Goal: Task Accomplishment & Management: Use online tool/utility

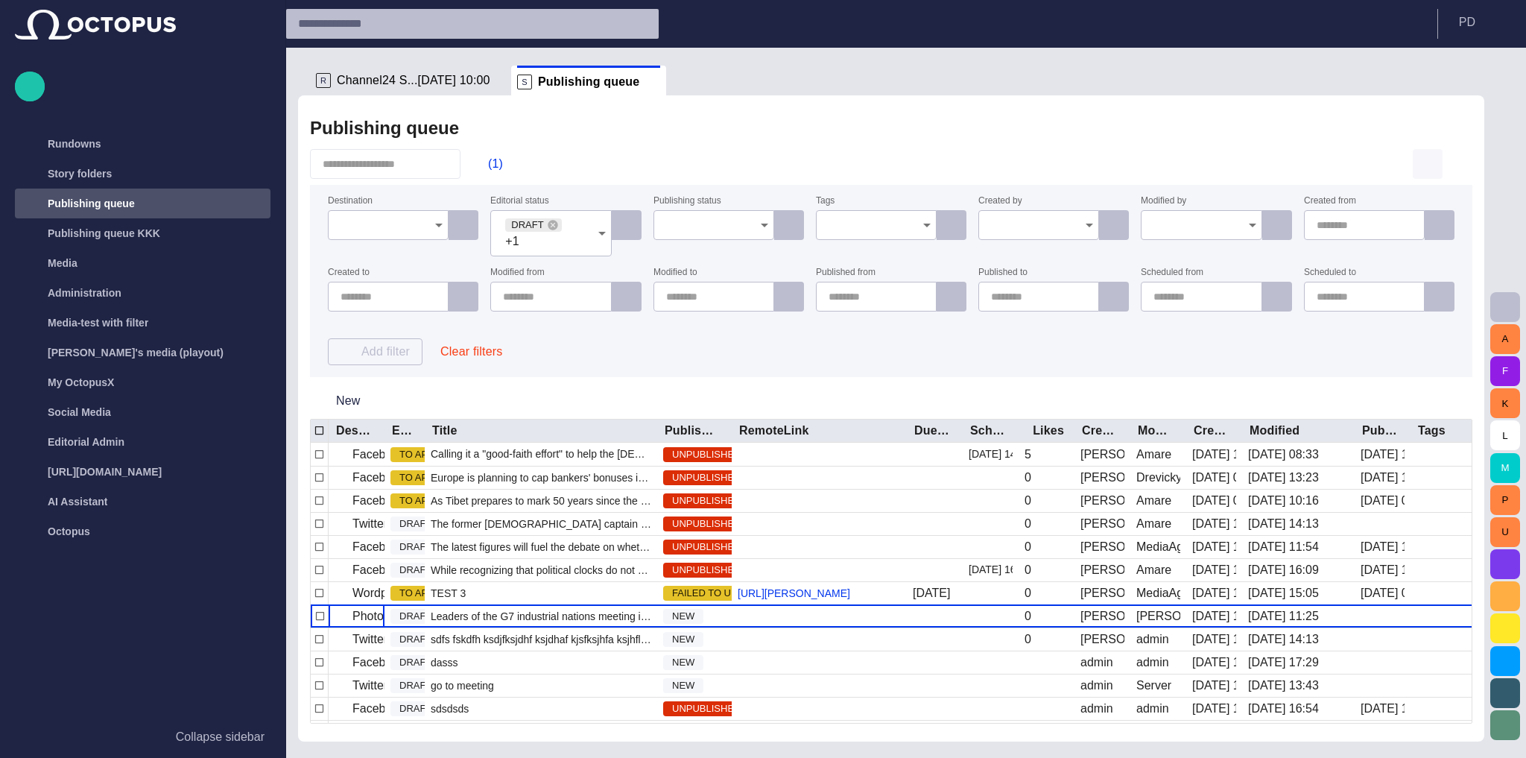
click at [1432, 163] on span "button" at bounding box center [1427, 164] width 18 height 18
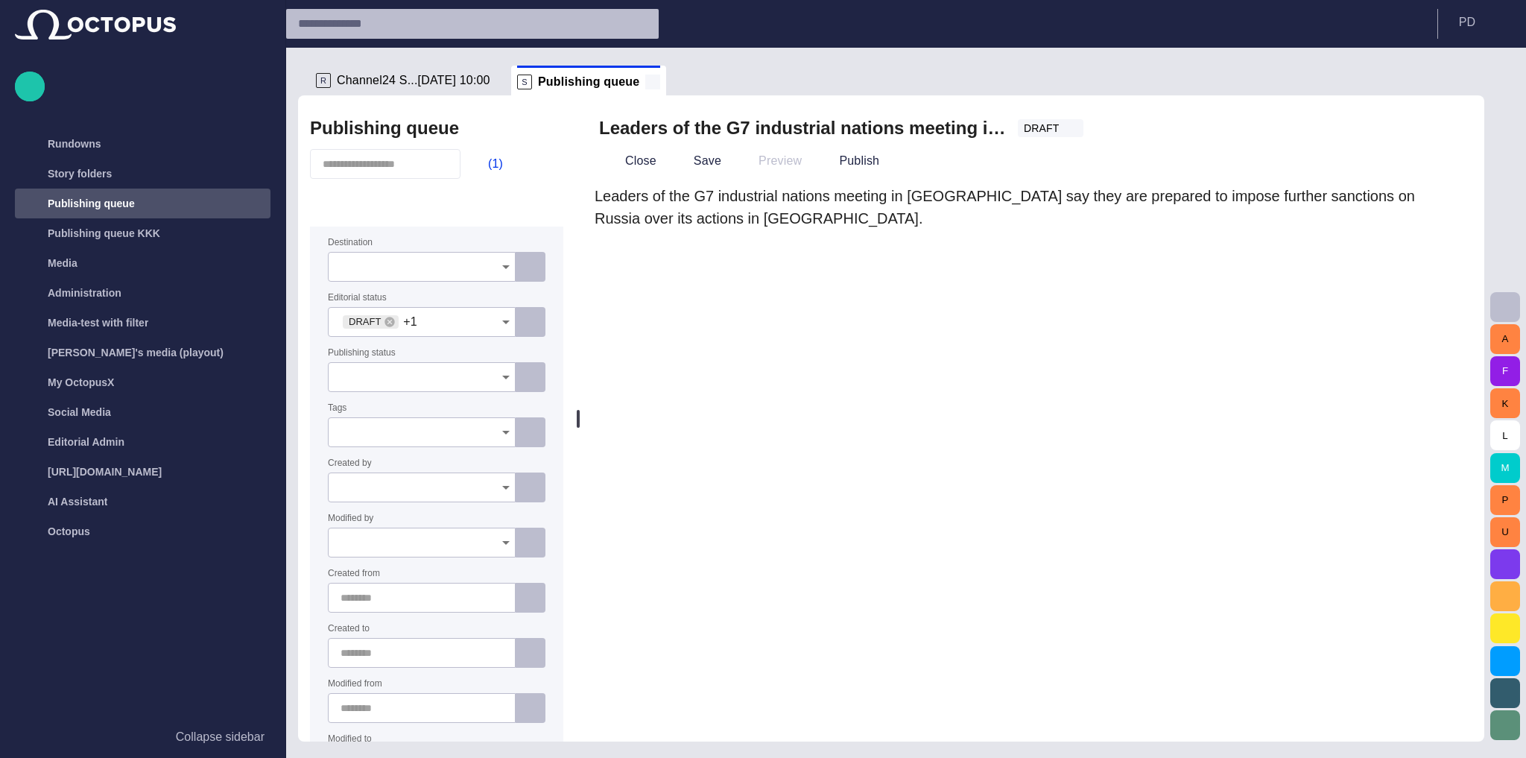
click at [645, 86] on span at bounding box center [652, 81] width 15 height 15
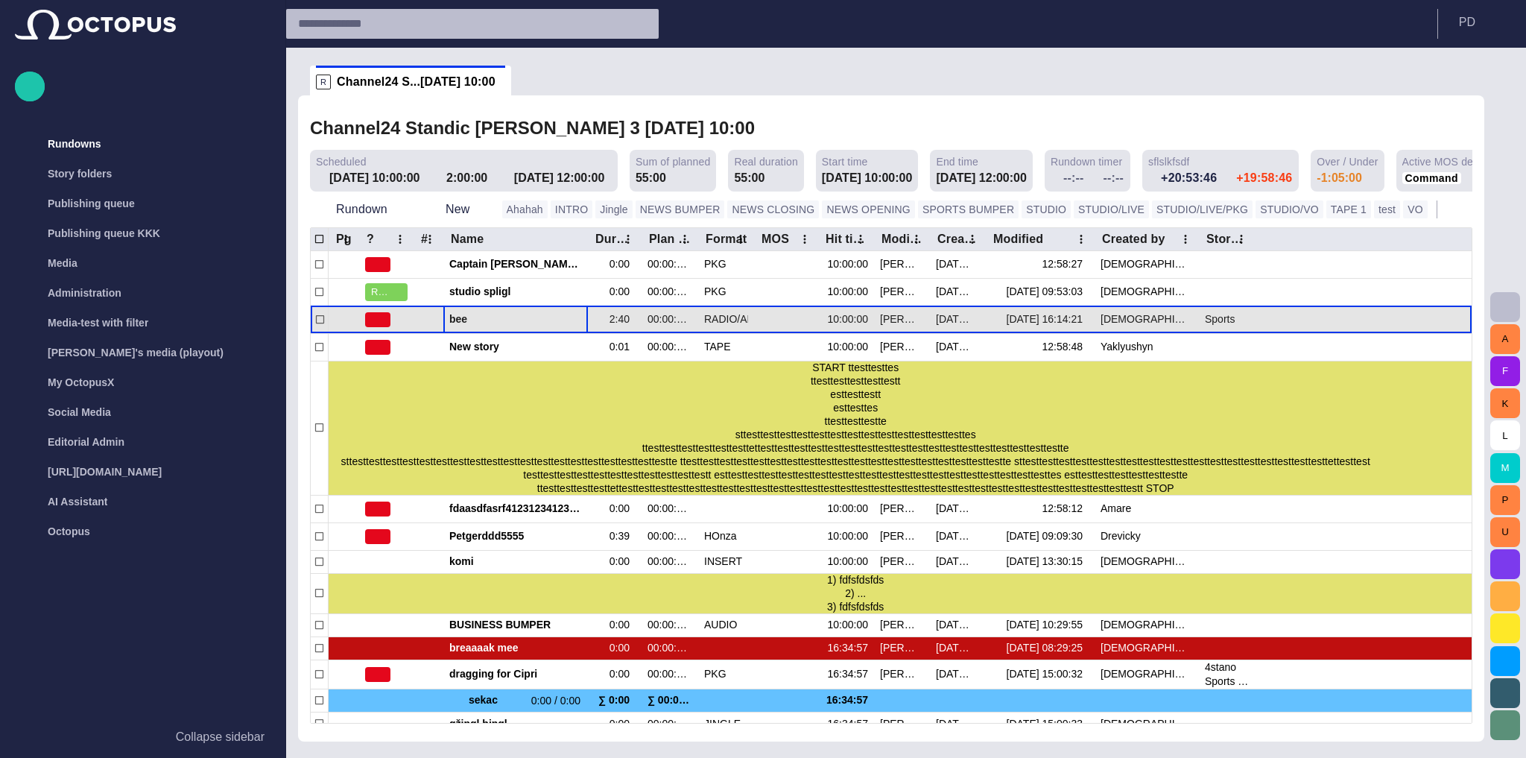
click at [524, 325] on span "bee" at bounding box center [515, 319] width 133 height 14
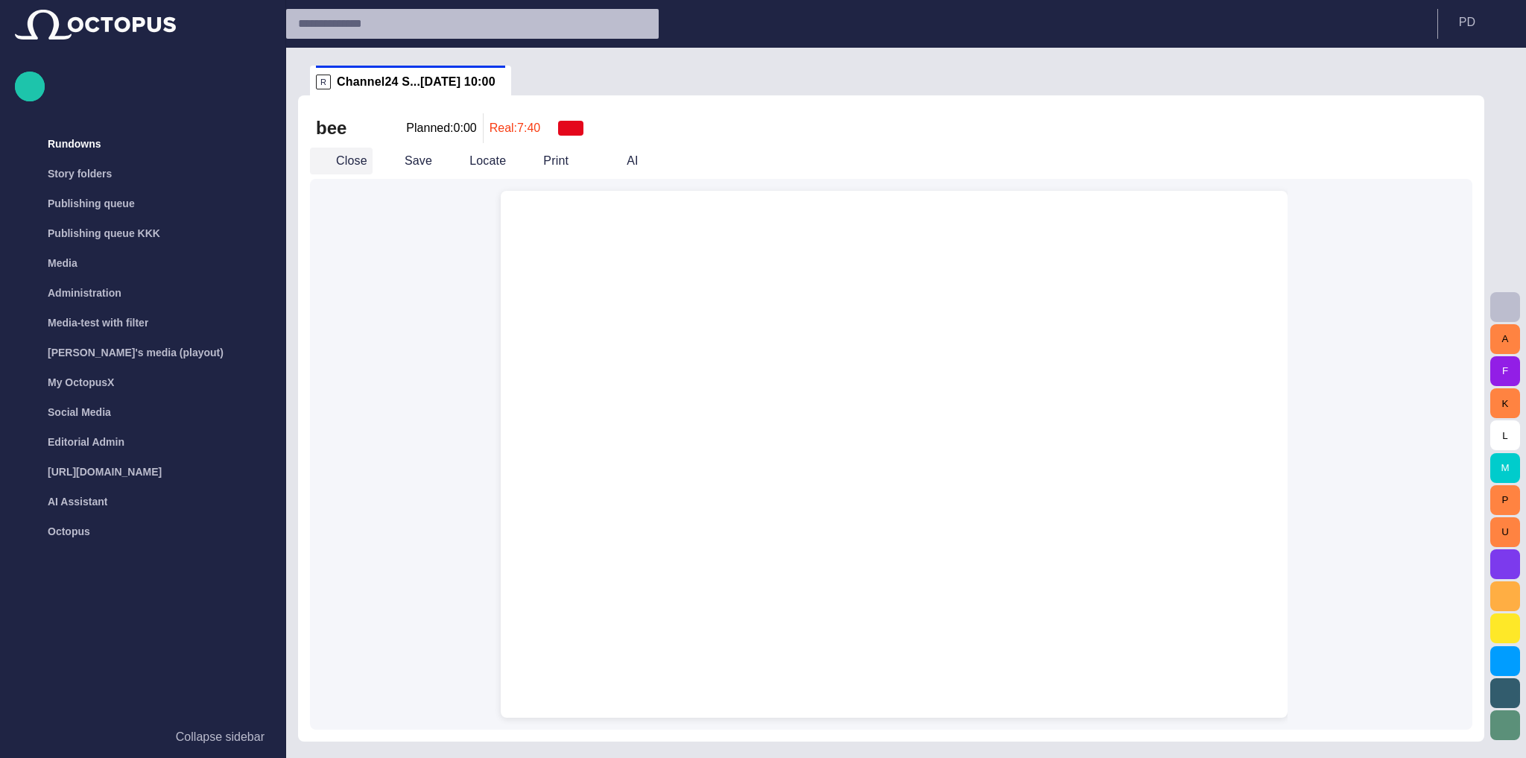
click at [329, 165] on span "button" at bounding box center [322, 160] width 15 height 15
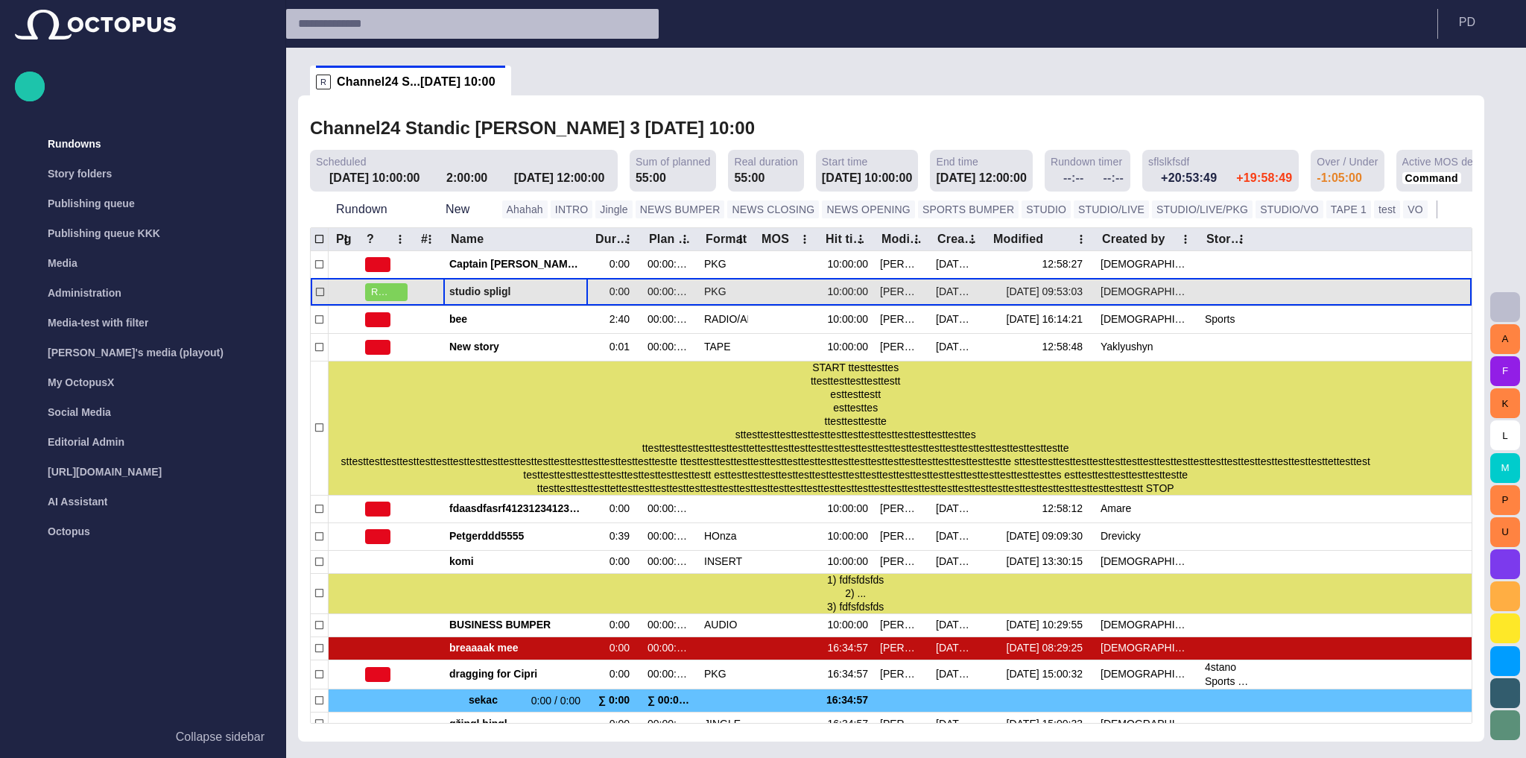
click at [482, 285] on span "studio spligl" at bounding box center [515, 292] width 133 height 14
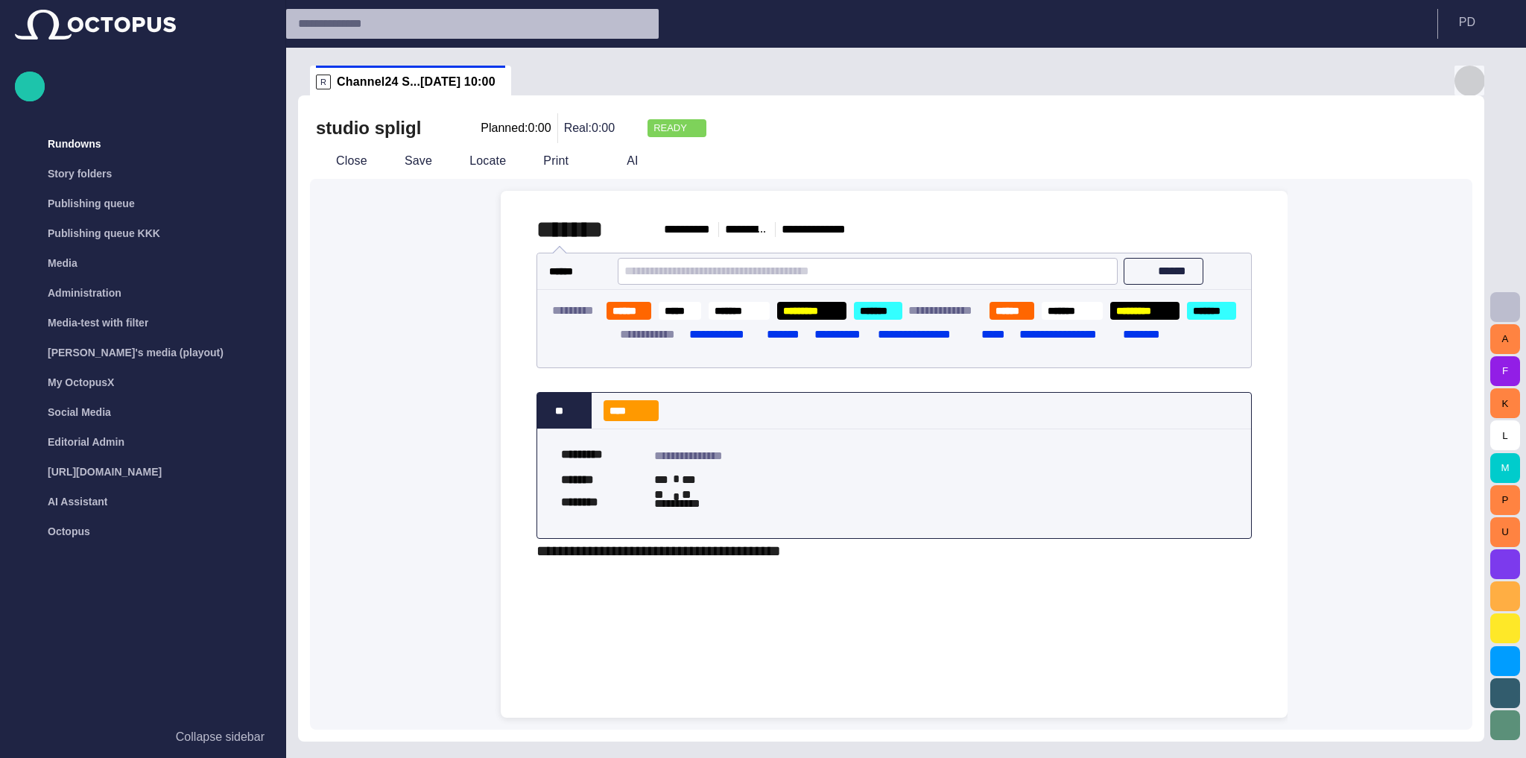
click at [1457, 66] on button "button" at bounding box center [1469, 81] width 30 height 30
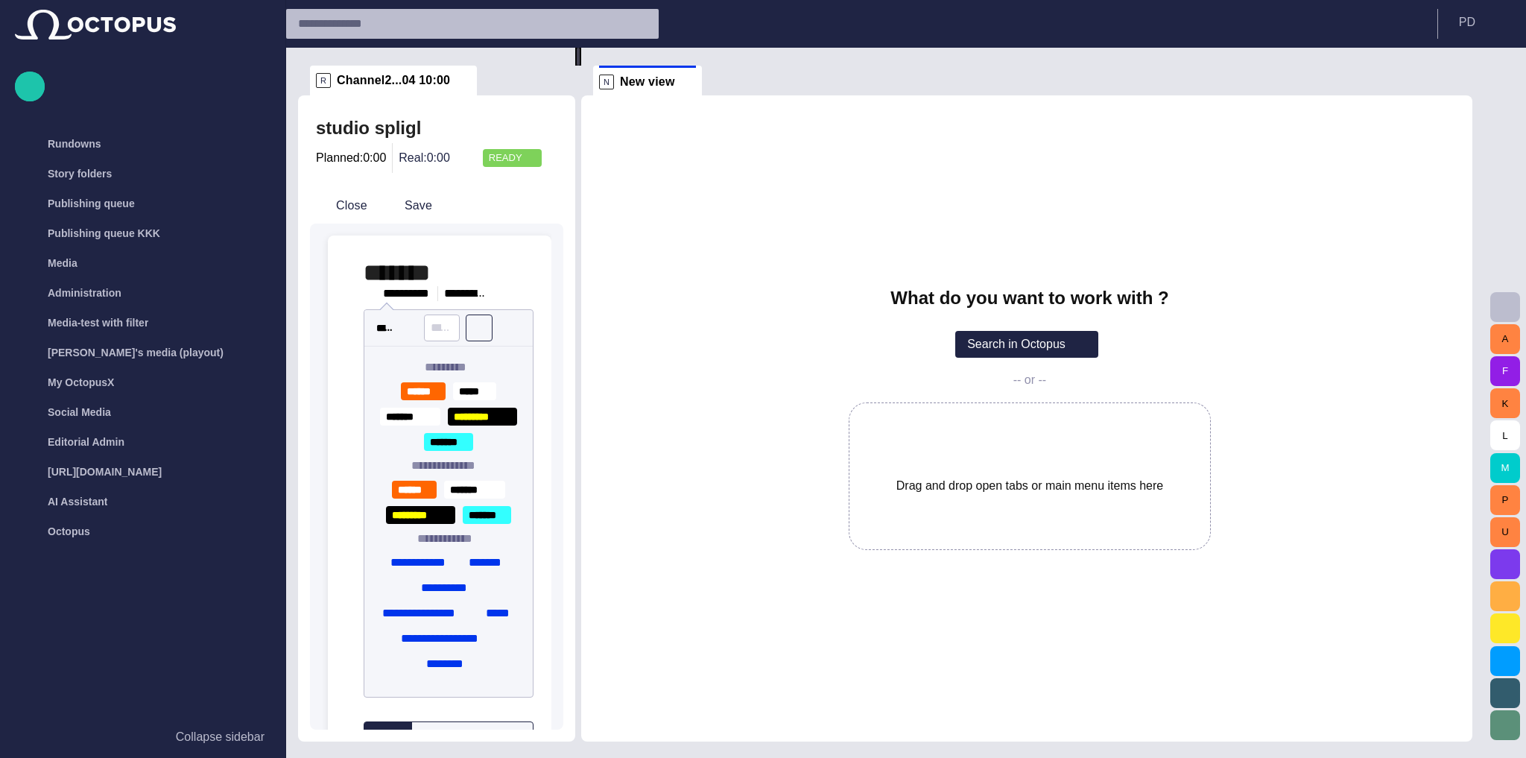
drag, startPoint x: 882, startPoint y: 229, endPoint x: 528, endPoint y: 220, distance: 353.9
click at [527, 224] on div "**********" at bounding box center [891, 395] width 1186 height 694
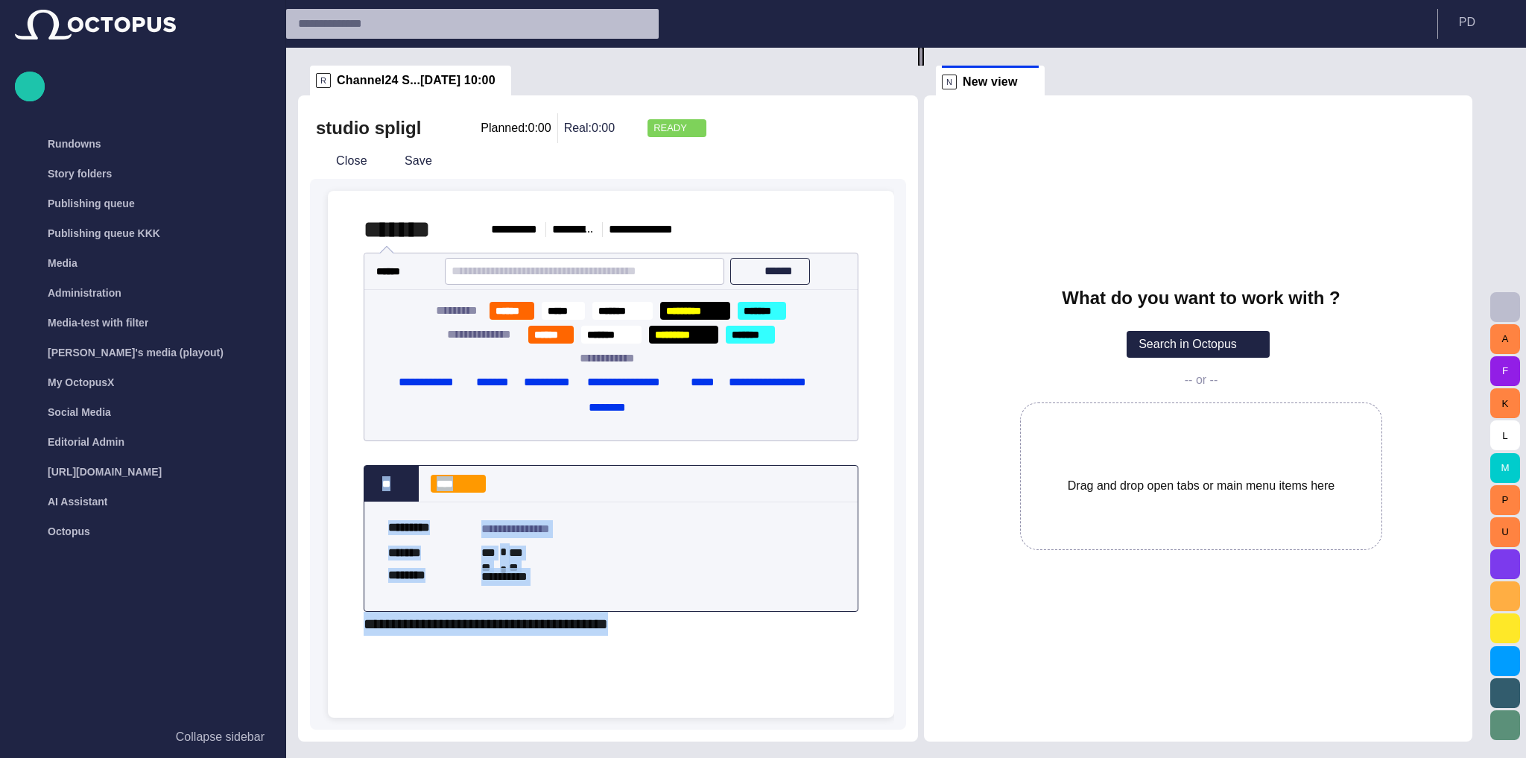
click at [924, 66] on div at bounding box center [921, 57] width 6 height 18
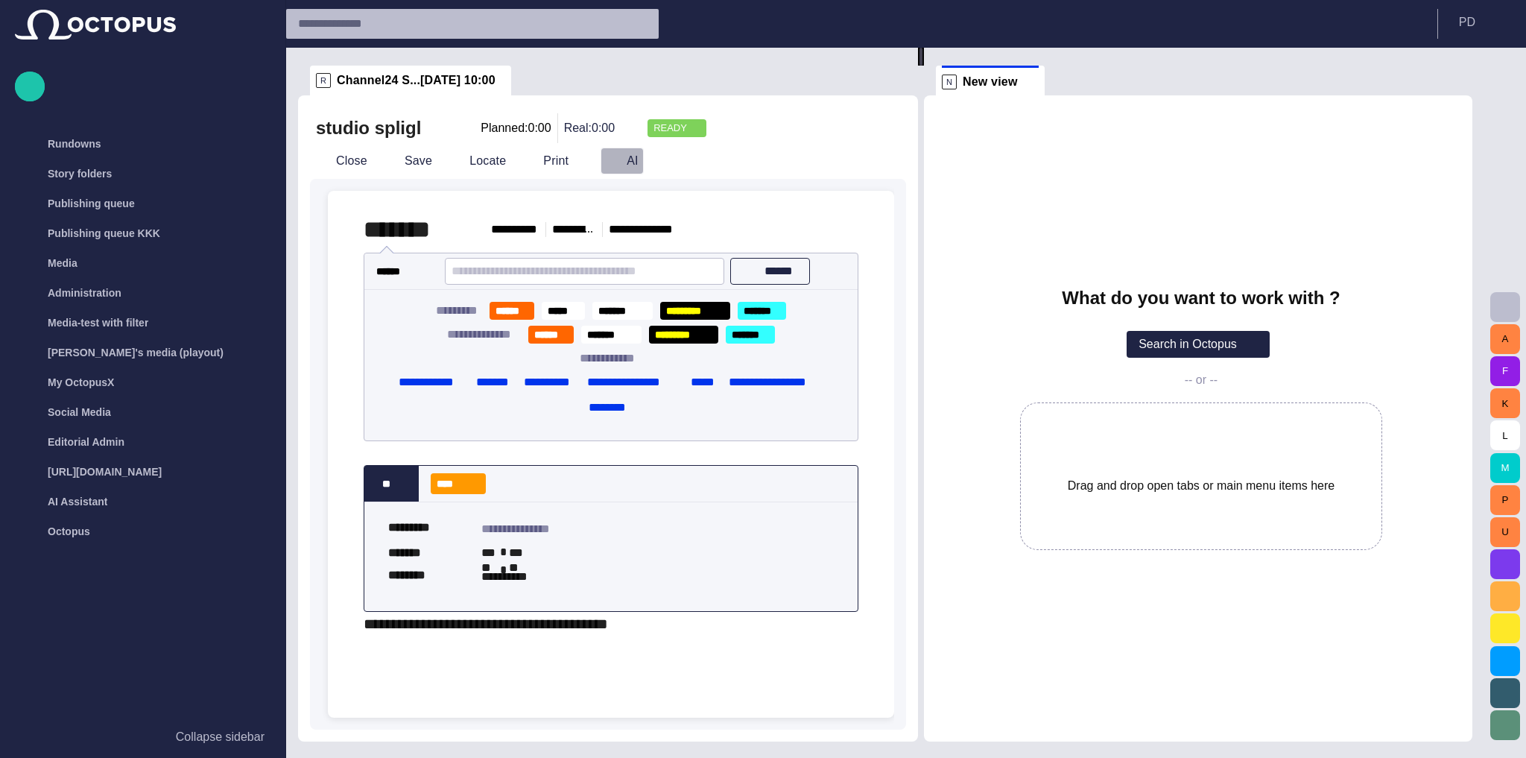
click at [611, 165] on button "AI" at bounding box center [621, 160] width 43 height 27
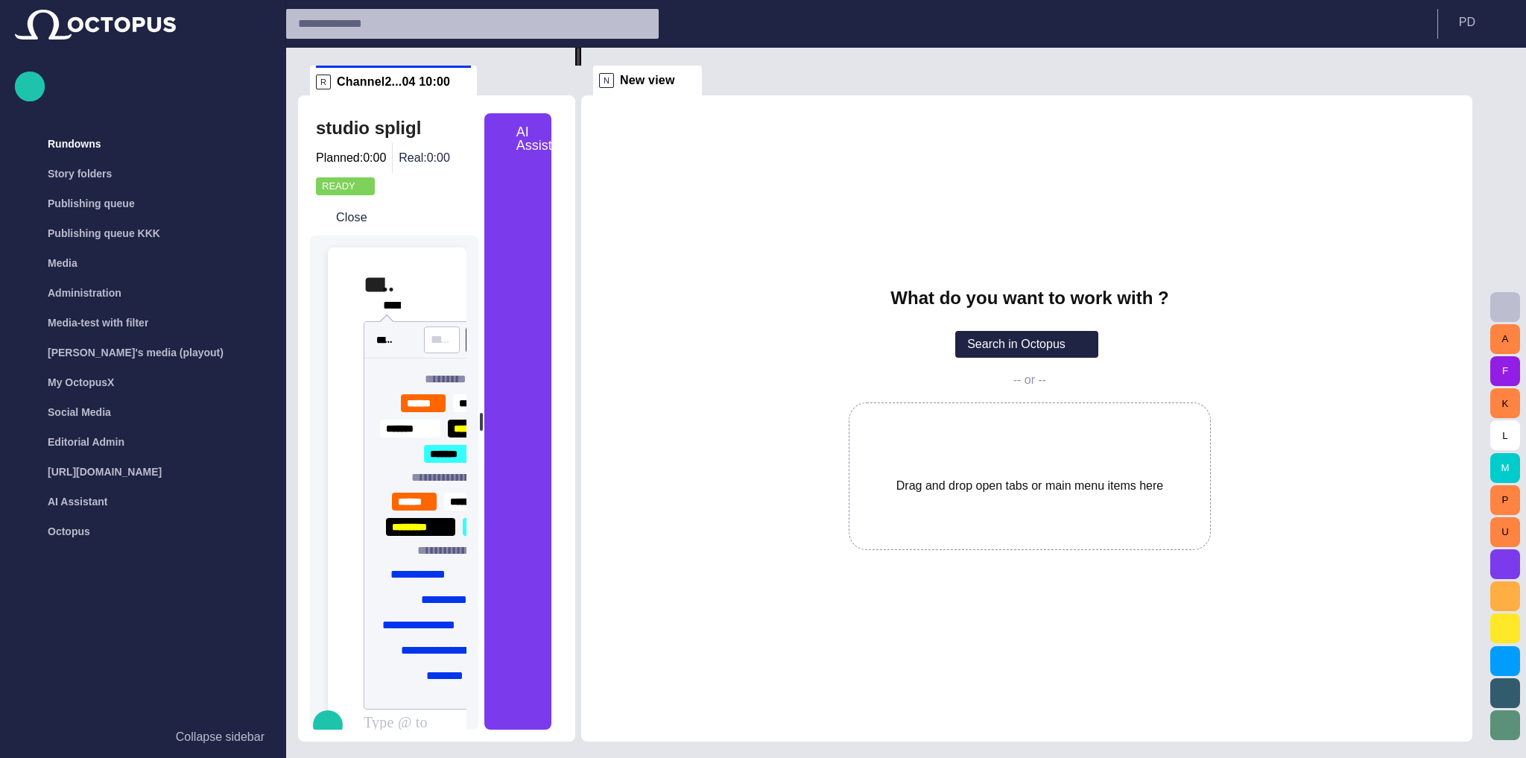
drag, startPoint x: 925, startPoint y: 381, endPoint x: 399, endPoint y: 346, distance: 527.0
click at [411, 354] on div "**********" at bounding box center [891, 395] width 1186 height 694
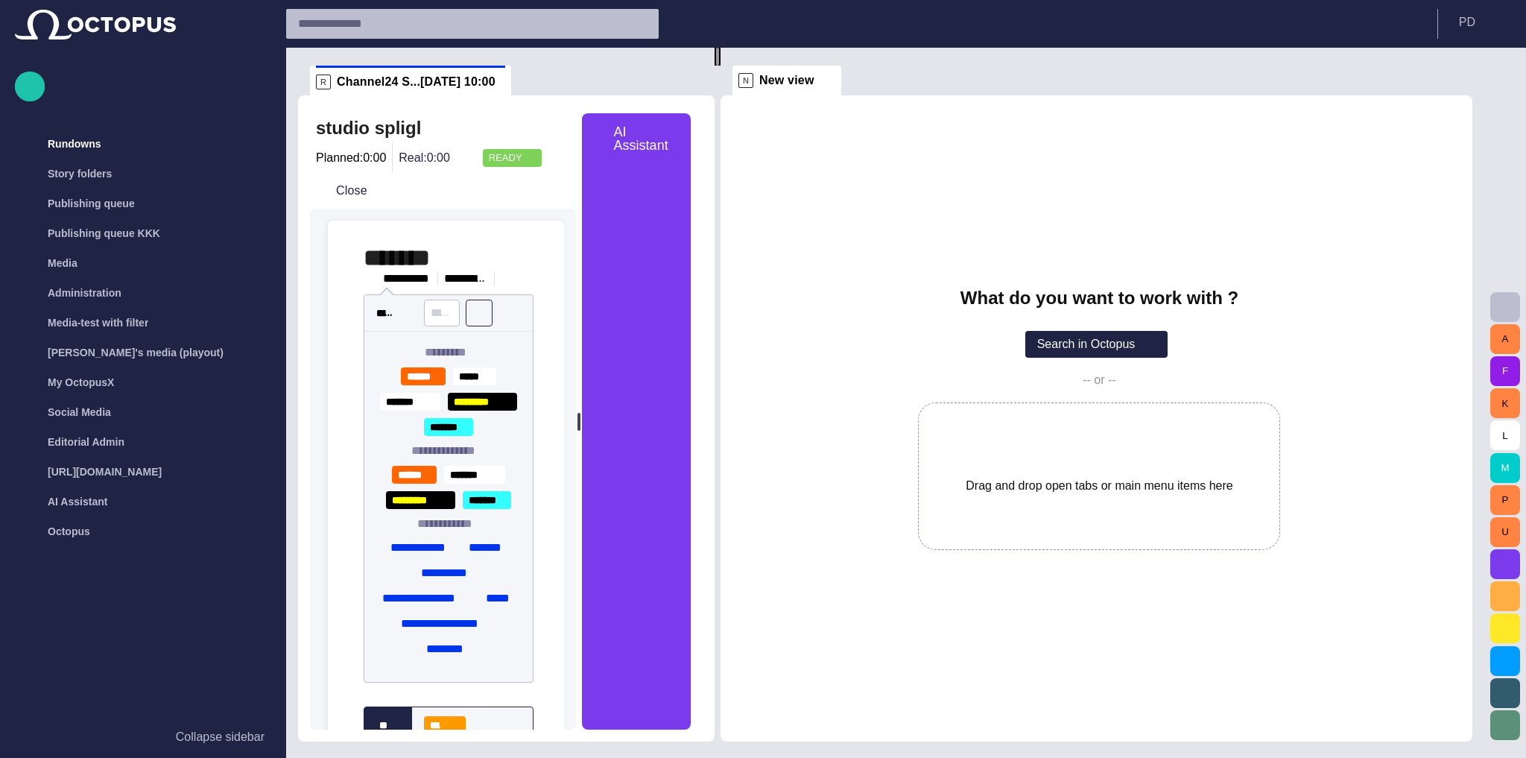
drag, startPoint x: 599, startPoint y: 377, endPoint x: 738, endPoint y: 372, distance: 139.4
click at [720, 66] on div at bounding box center [717, 57] width 6 height 18
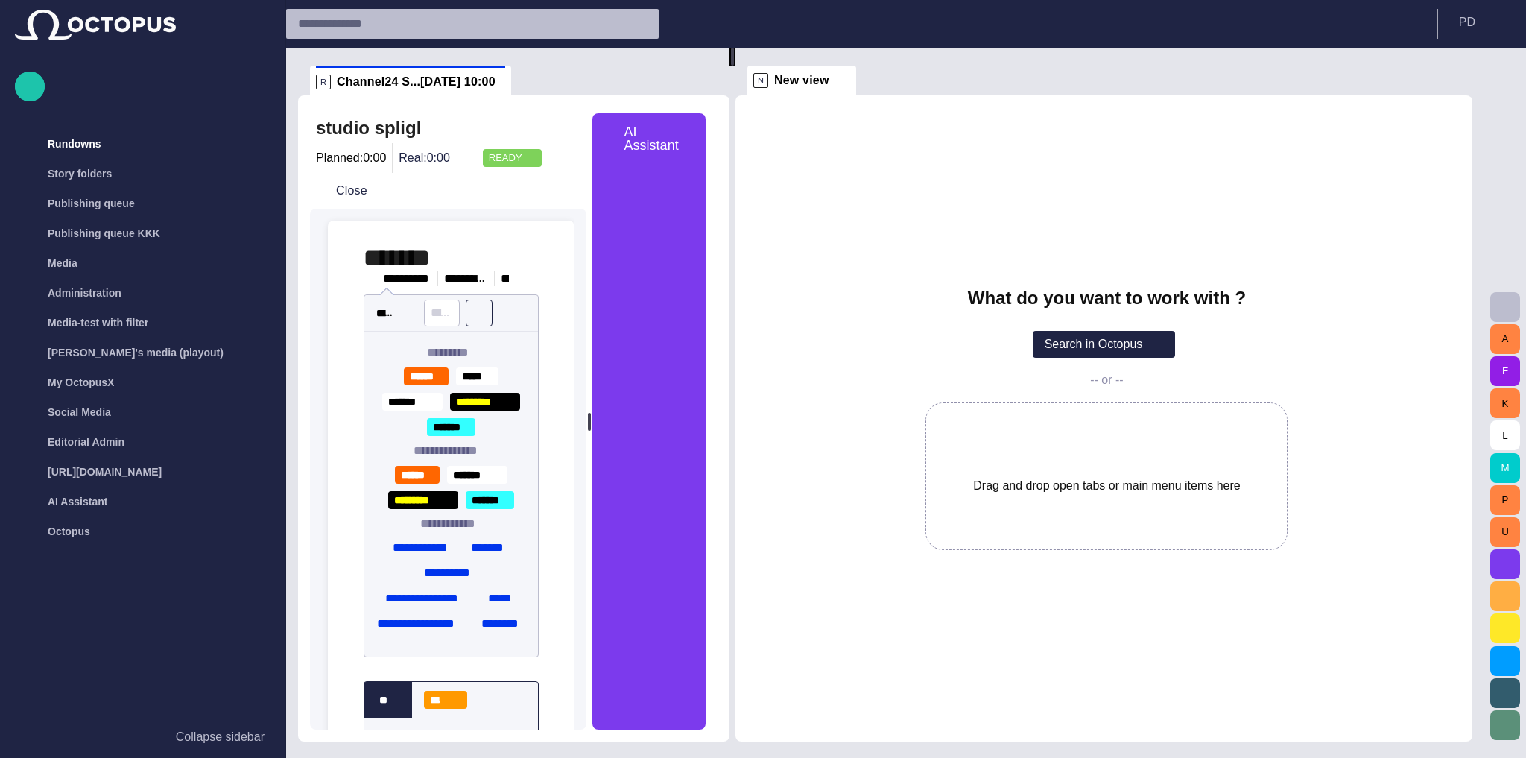
click at [751, 370] on div "What do you want to work with ? Search in Octopus -- or -- Drag and drop open t…" at bounding box center [1103, 418] width 737 height 646
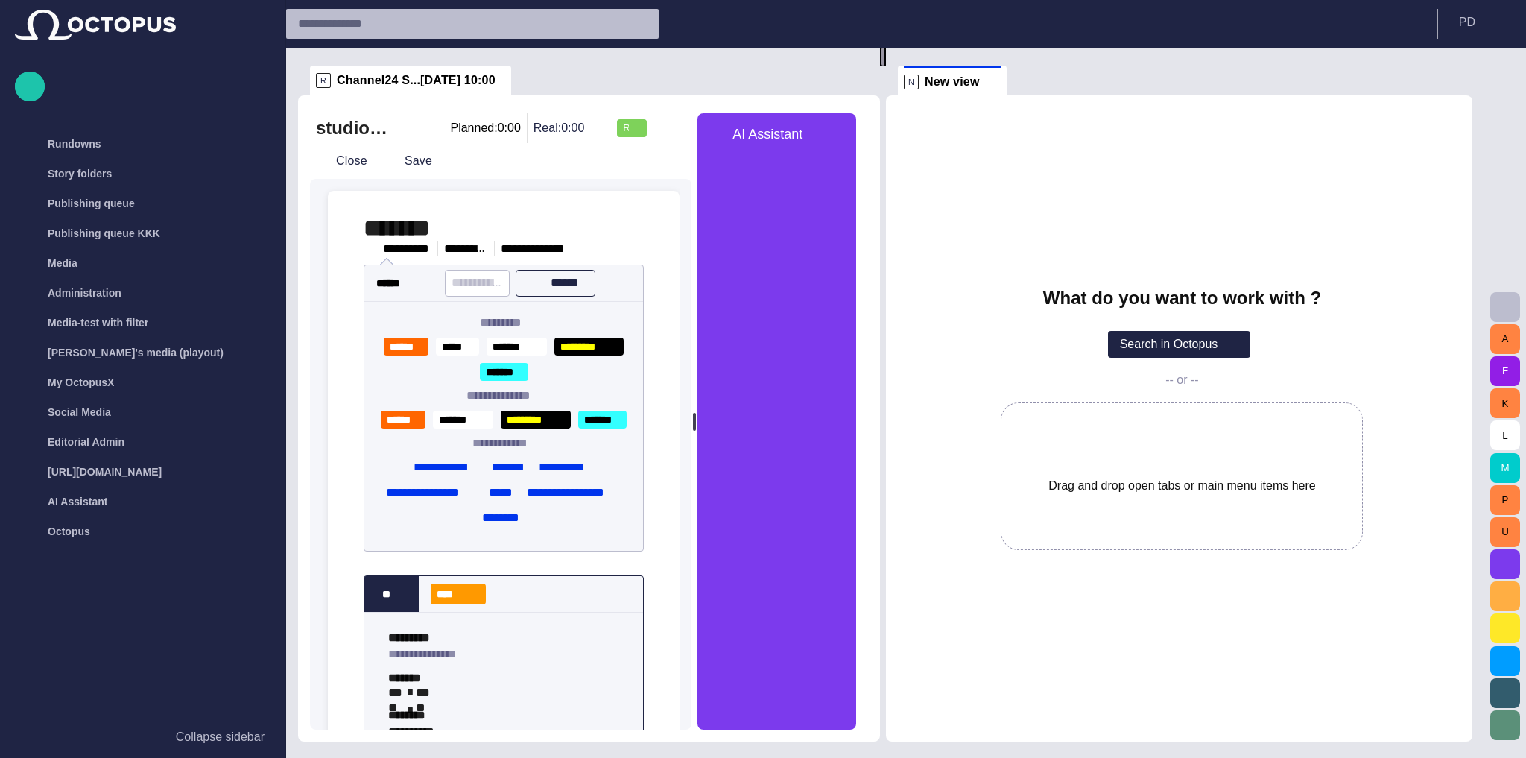
drag, startPoint x: 733, startPoint y: 371, endPoint x: 847, endPoint y: 362, distance: 114.3
click at [880, 66] on div at bounding box center [883, 57] width 6 height 18
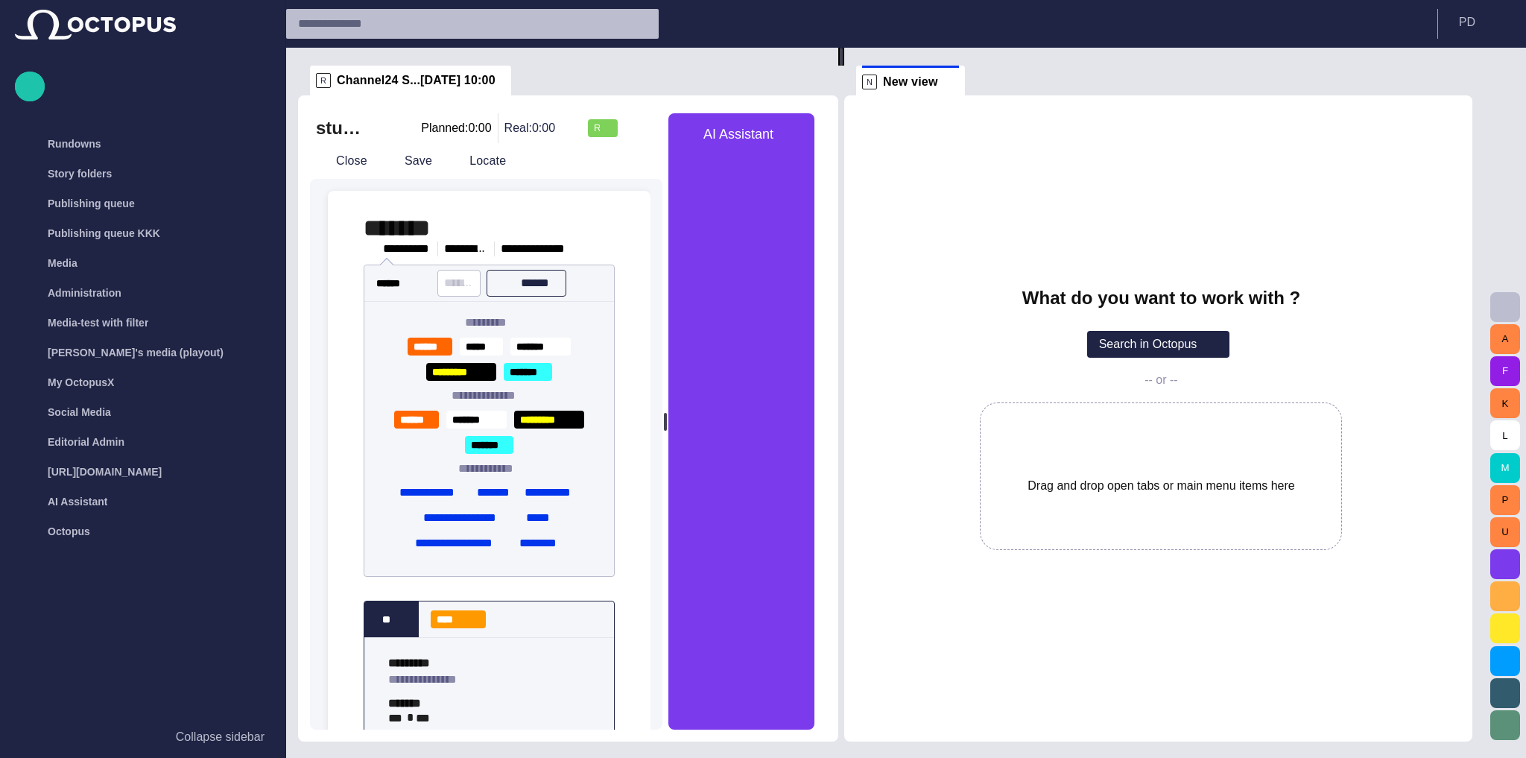
click at [803, 139] on span "button" at bounding box center [794, 134] width 18 height 18
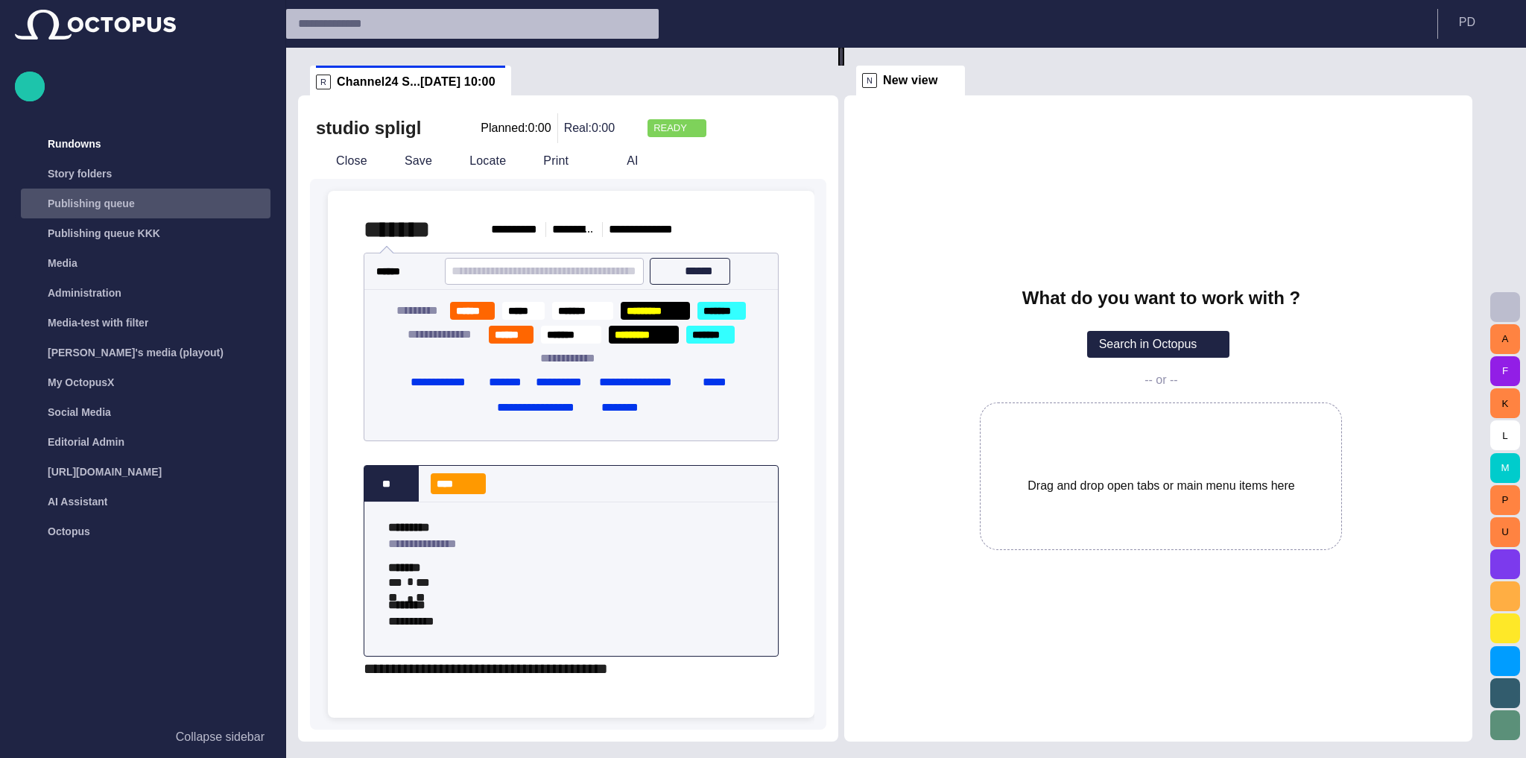
click at [123, 206] on p "Publishing queue" at bounding box center [91, 203] width 87 height 15
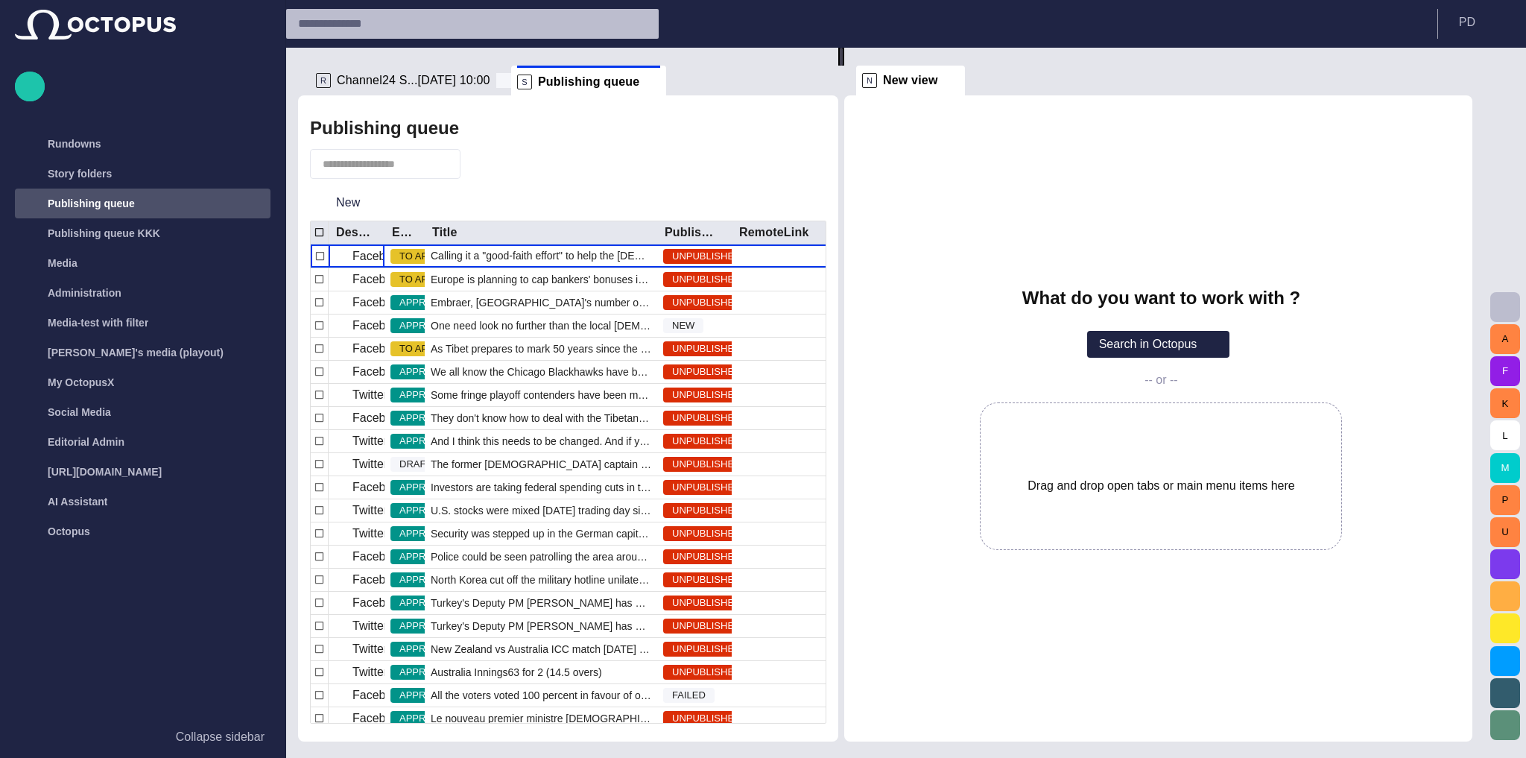
click at [496, 82] on span at bounding box center [503, 80] width 15 height 15
click at [443, 253] on span "Calling it a "good-faith effort" to help the [DEMOGRAPHIC_DATA] people, [DEMOGR…" at bounding box center [541, 255] width 220 height 15
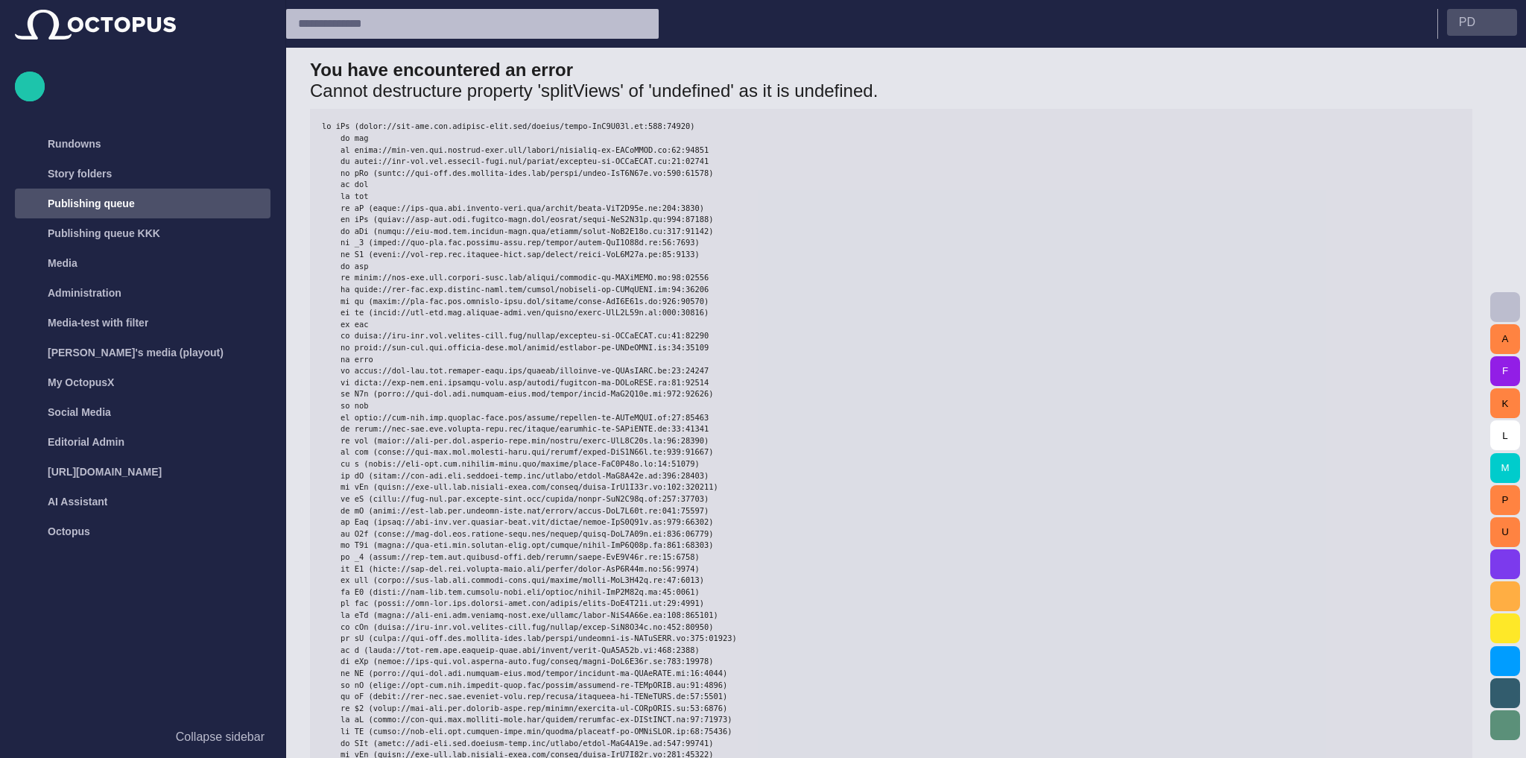
click at [1488, 19] on button "P D" at bounding box center [1482, 22] width 70 height 27
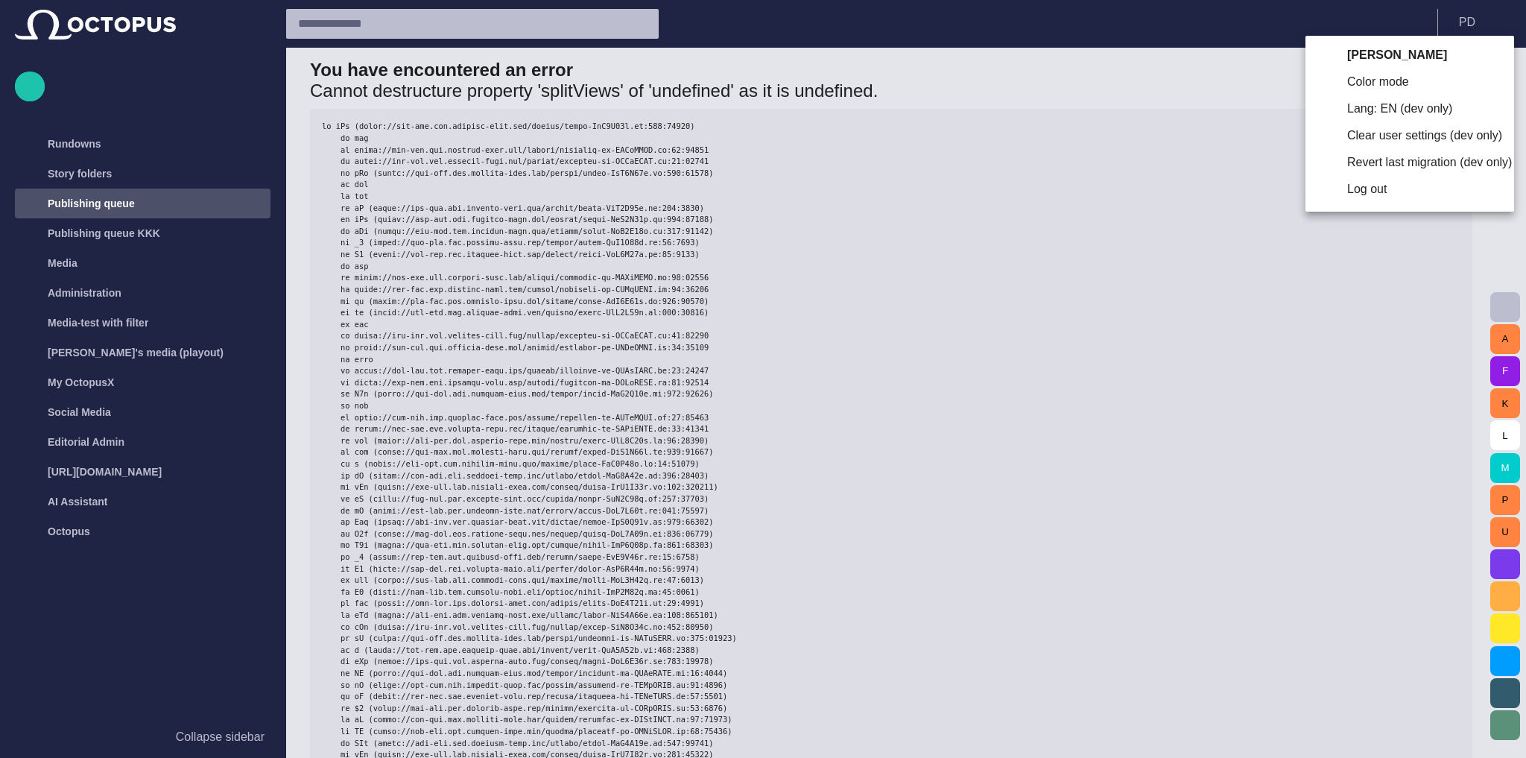
click at [1184, 96] on div at bounding box center [763, 379] width 1526 height 758
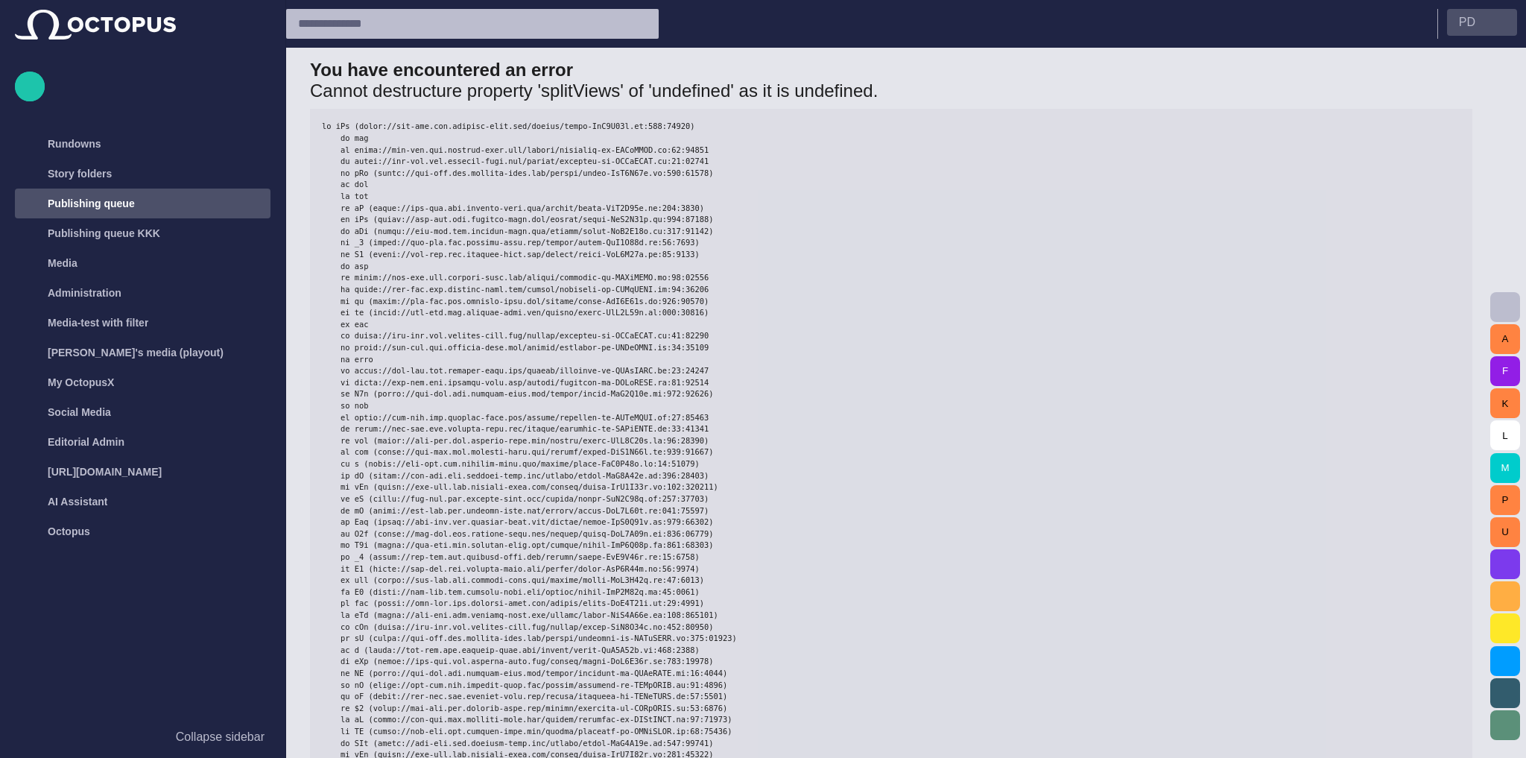
click at [1493, 21] on span "button" at bounding box center [1499, 22] width 12 height 12
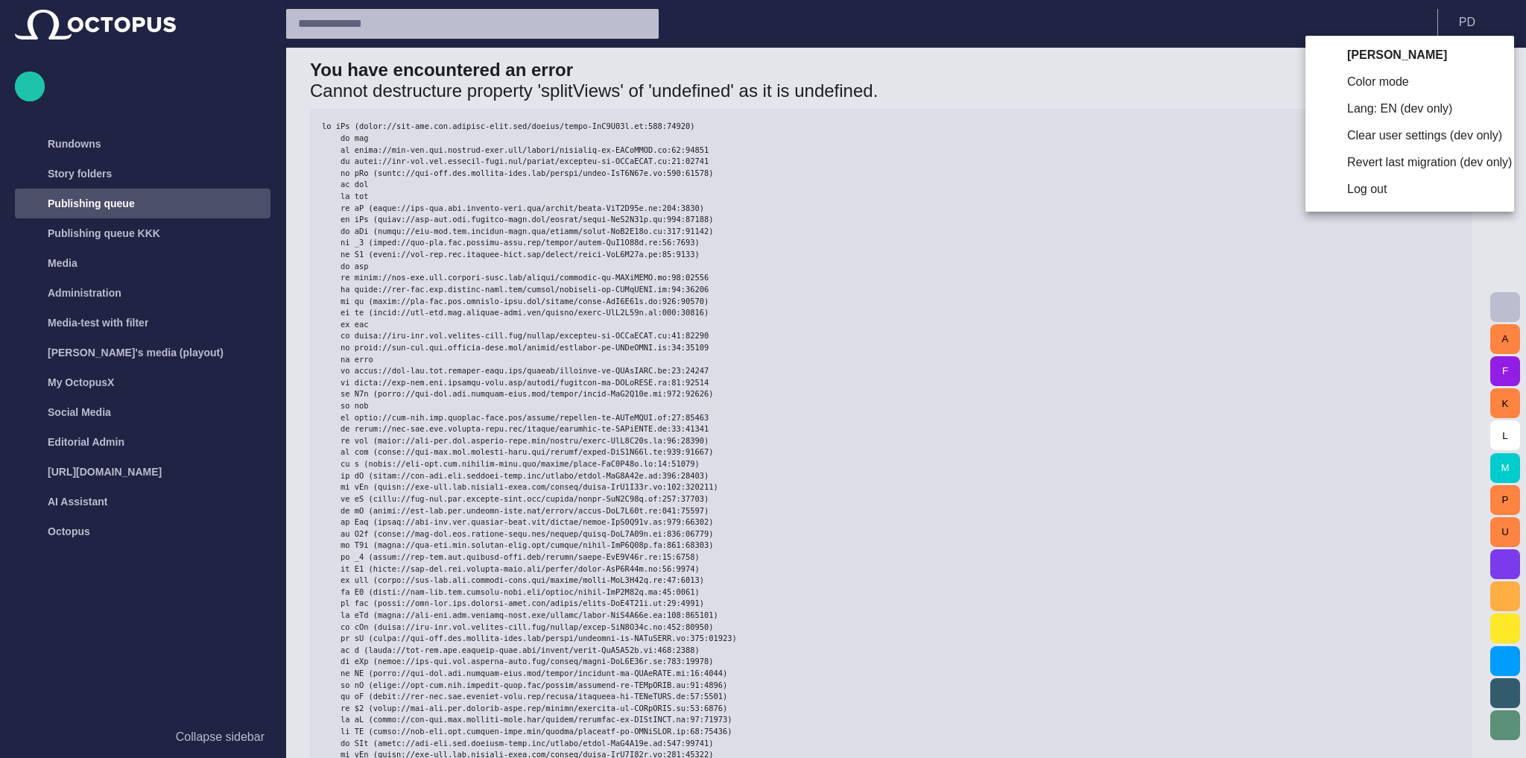
click at [1374, 136] on li "Clear user settings (dev only)" at bounding box center [1409, 135] width 209 height 27
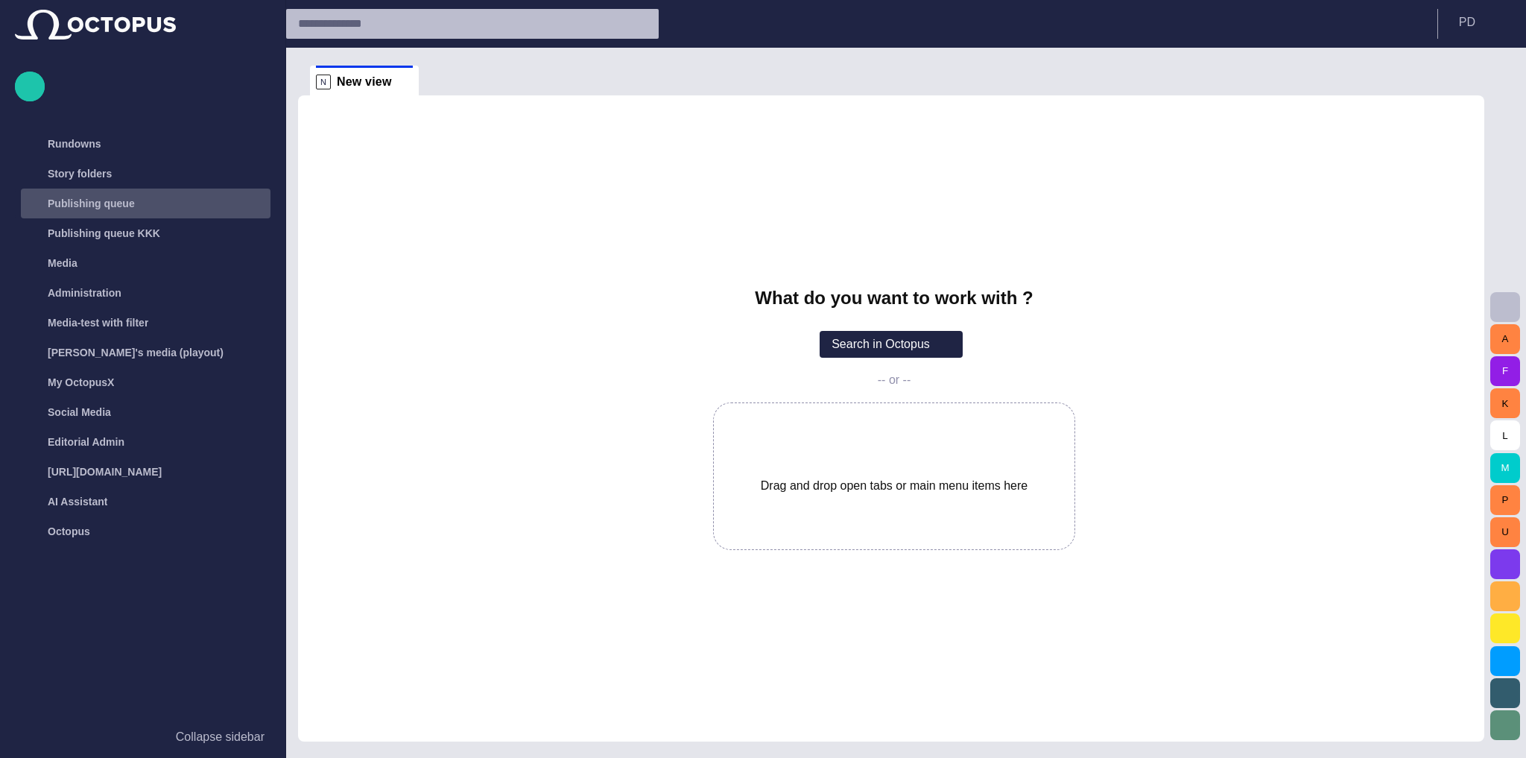
click at [83, 196] on p "Publishing queue" at bounding box center [91, 203] width 87 height 15
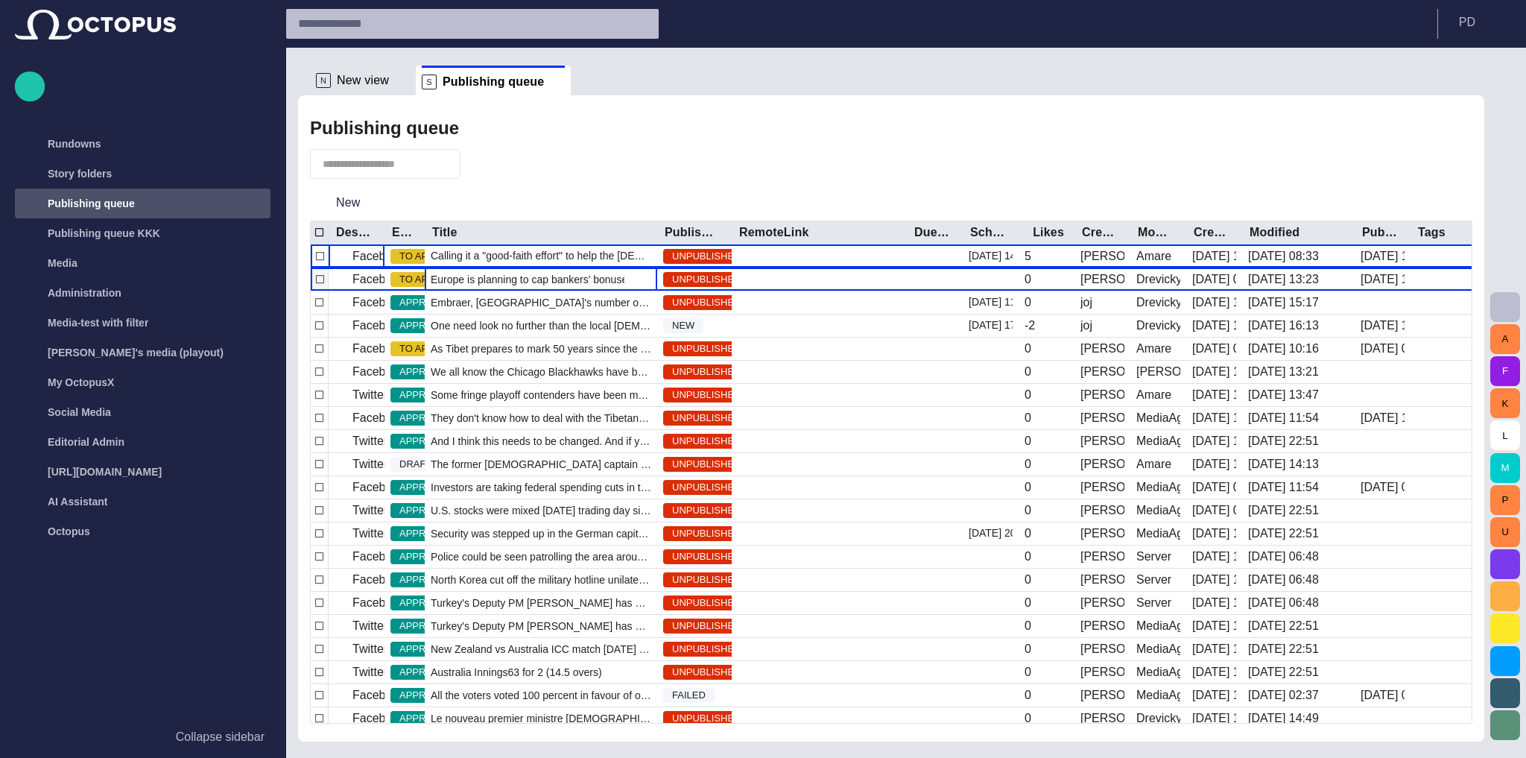
click at [499, 283] on span "Europe is planning to cap bankers' bonuses in a bid to curb the kind of reckles…" at bounding box center [541, 279] width 220 height 15
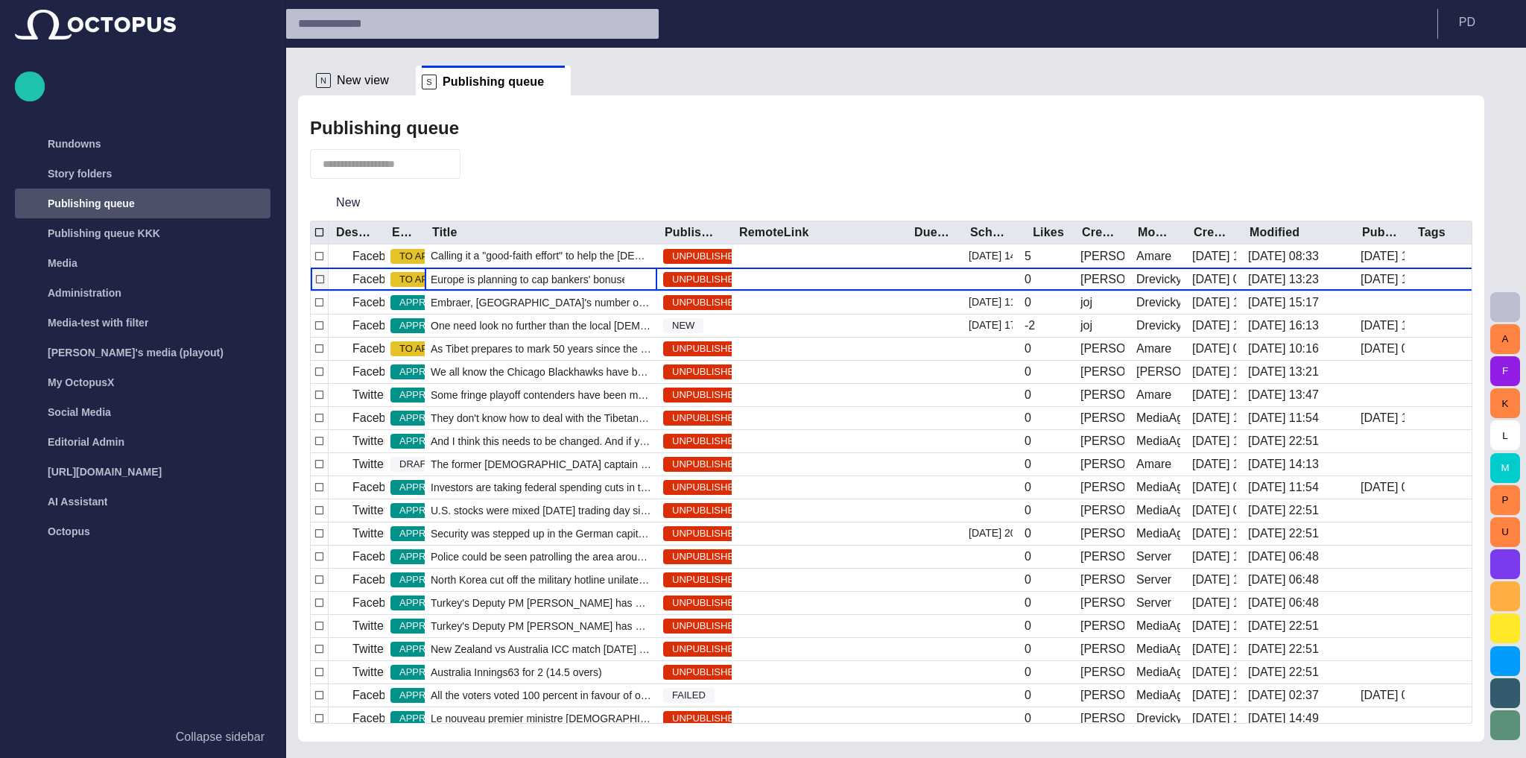
click at [499, 283] on span "Europe is planning to cap bankers' bonuses in a bid to curb the kind of reckles…" at bounding box center [541, 279] width 220 height 15
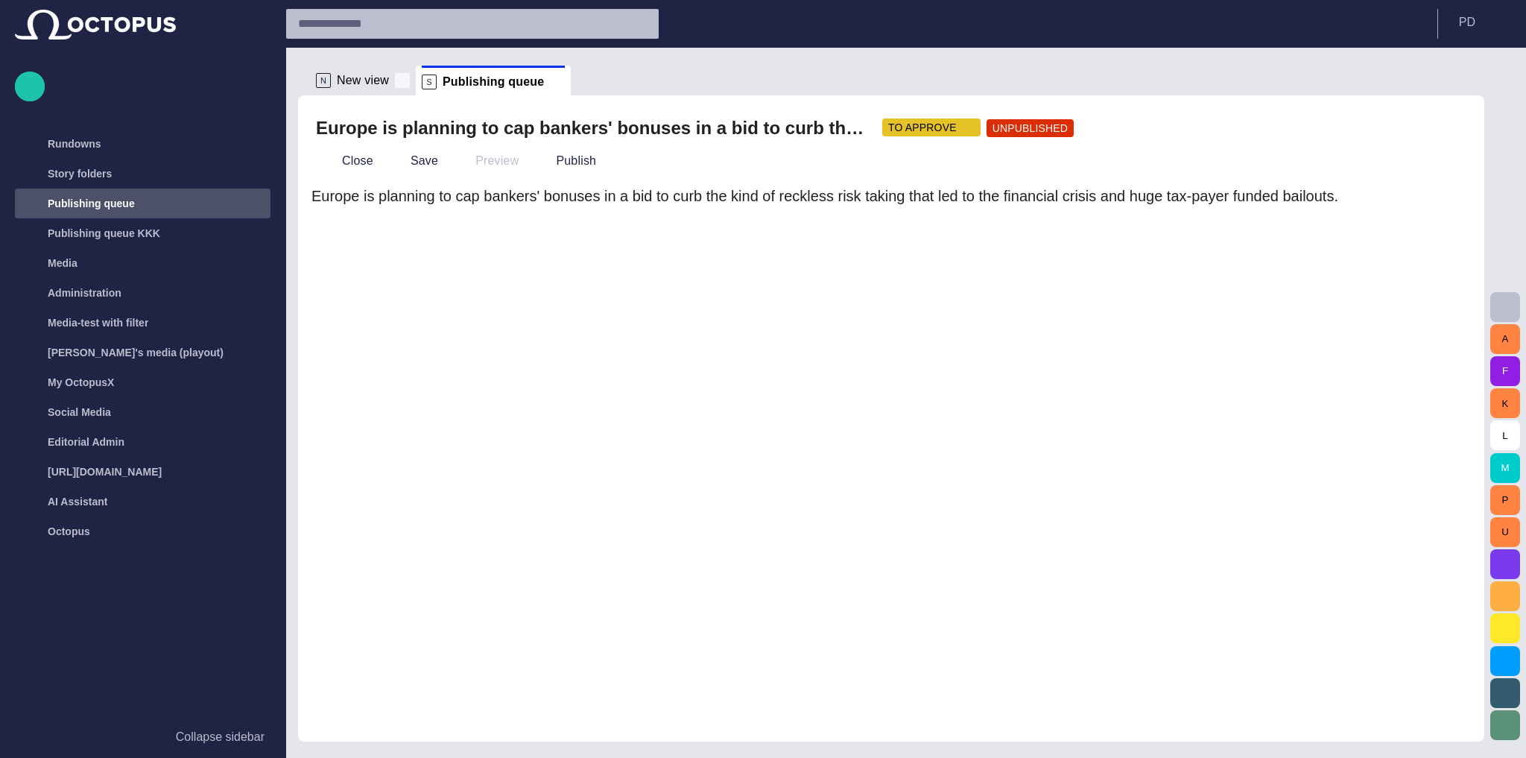
click at [402, 82] on span at bounding box center [402, 80] width 15 height 15
click at [1460, 134] on button "button" at bounding box center [1451, 128] width 30 height 30
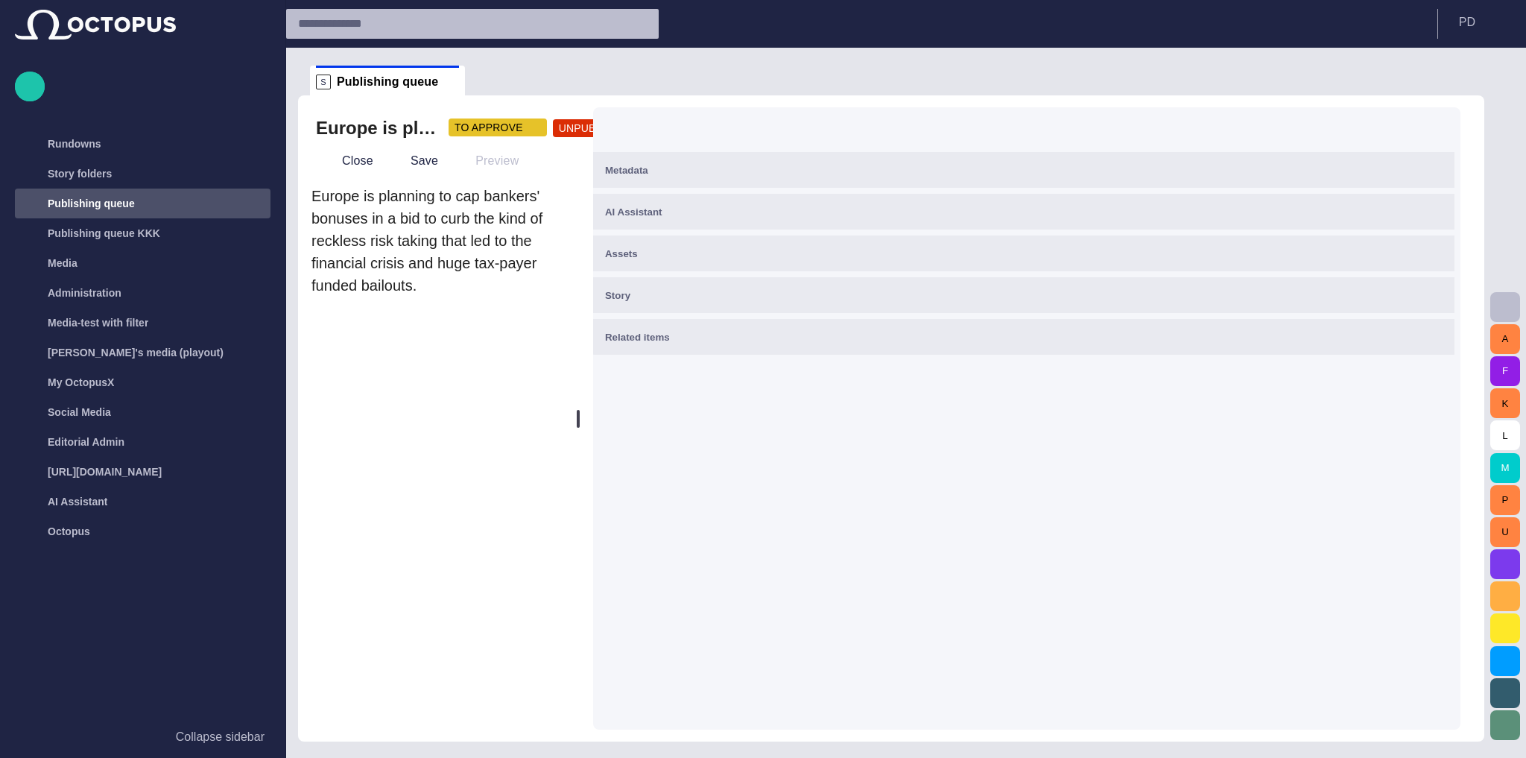
drag, startPoint x: 1007, startPoint y: 381, endPoint x: 448, endPoint y: 358, distance: 559.9
click at [448, 358] on div "Europe is planning to cap bankers' bonuses in a bid to curb the kind of reckles…" at bounding box center [891, 418] width 1186 height 646
drag, startPoint x: 587, startPoint y: 230, endPoint x: 456, endPoint y: 231, distance: 131.1
click at [456, 231] on div "Europe is planning to cap bankers' bonuses in a bid to curb the kind of reckles…" at bounding box center [891, 418] width 1186 height 646
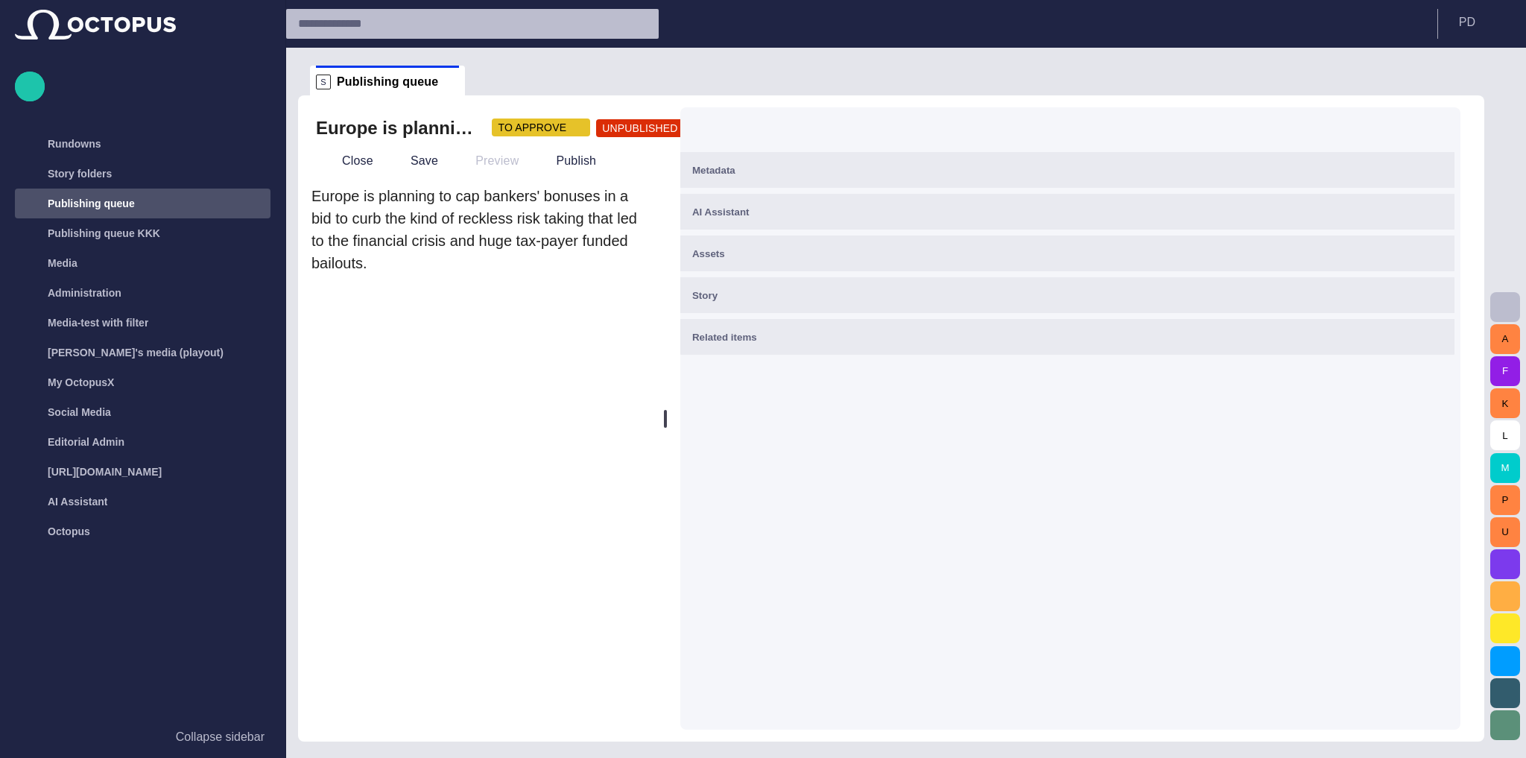
drag, startPoint x: 577, startPoint y: 178, endPoint x: 671, endPoint y: 179, distance: 93.9
click at [668, 179] on div at bounding box center [665, 418] width 6 height 646
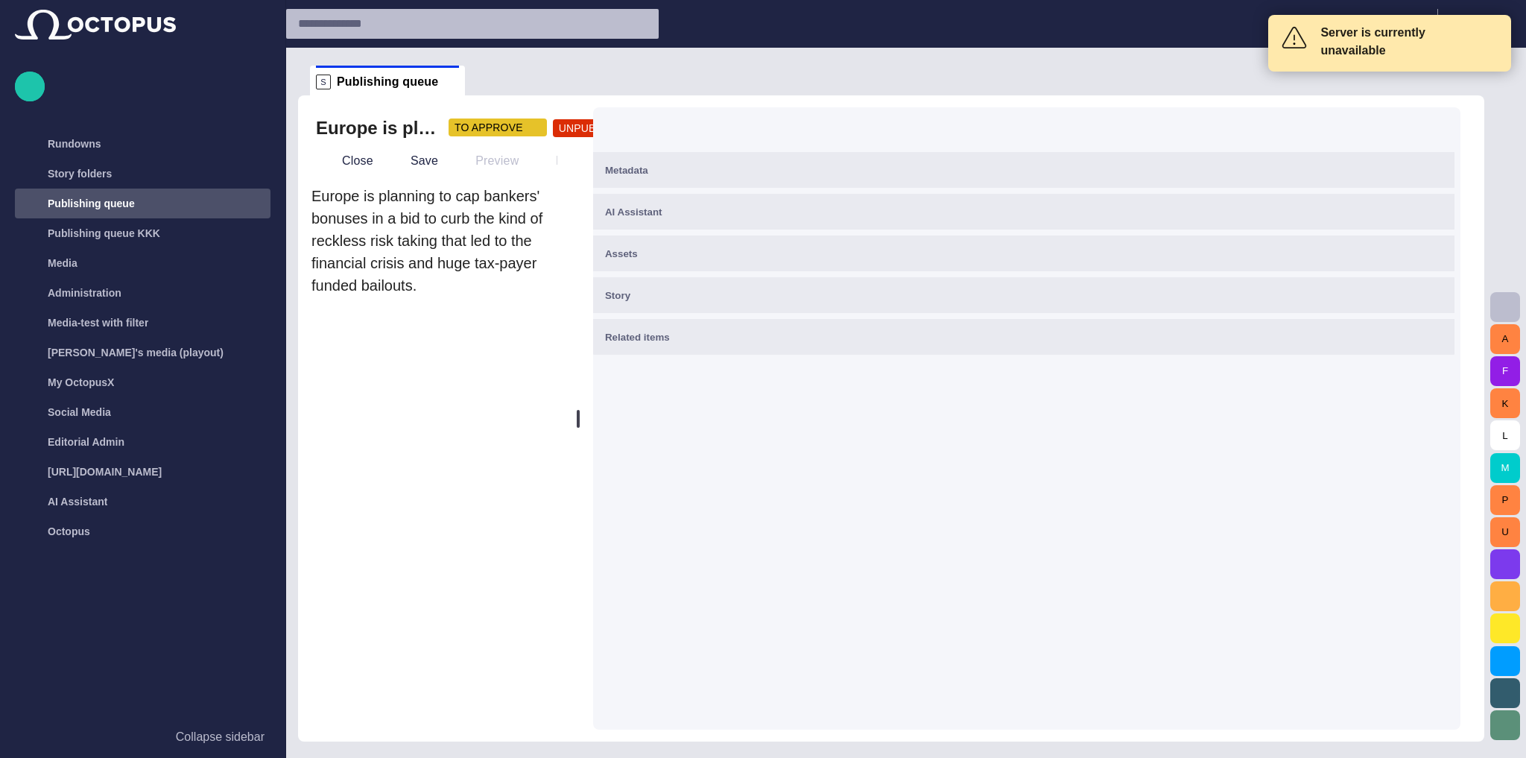
drag, startPoint x: 664, startPoint y: 323, endPoint x: 743, endPoint y: 310, distance: 80.1
click at [581, 310] on div at bounding box center [578, 418] width 6 height 646
